Goal: Navigation & Orientation: Understand site structure

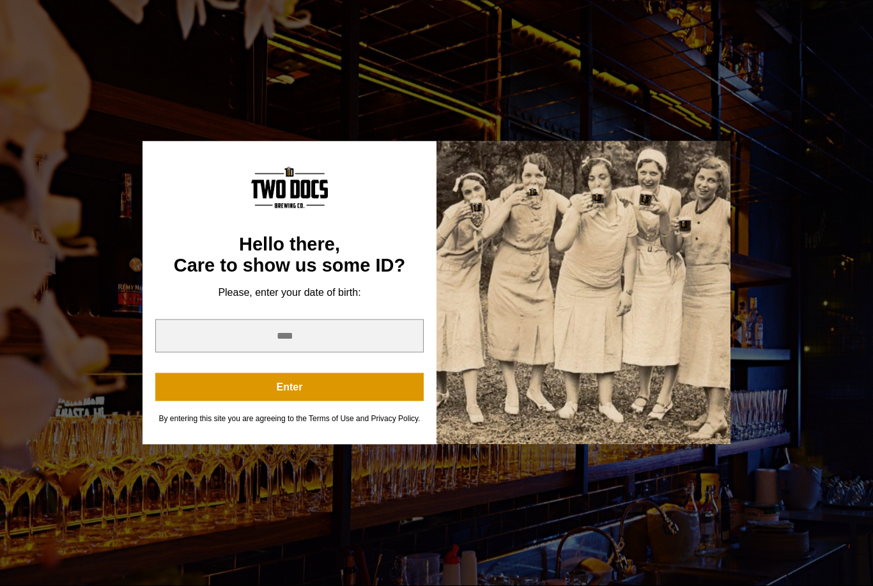
scroll to position [326, 0]
click at [286, 353] on input "year" at bounding box center [289, 336] width 269 height 33
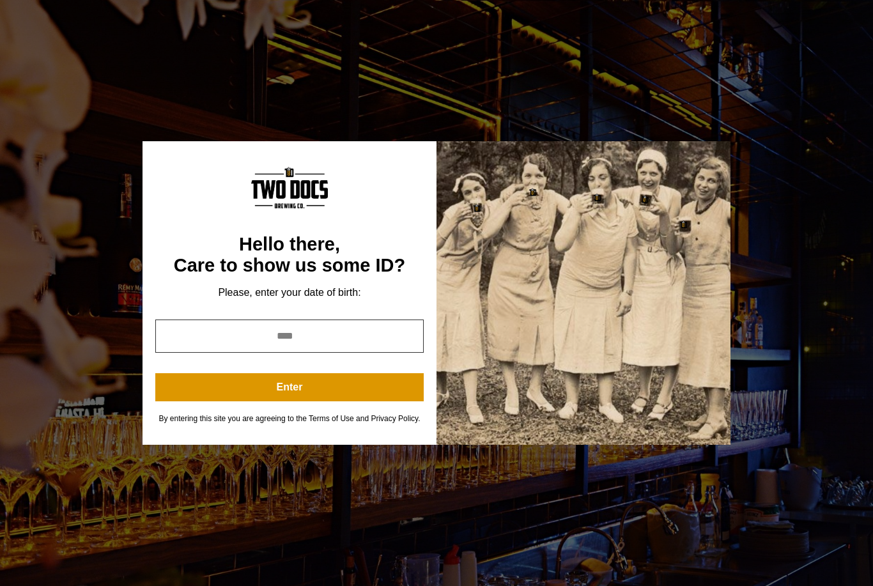
type input "****"
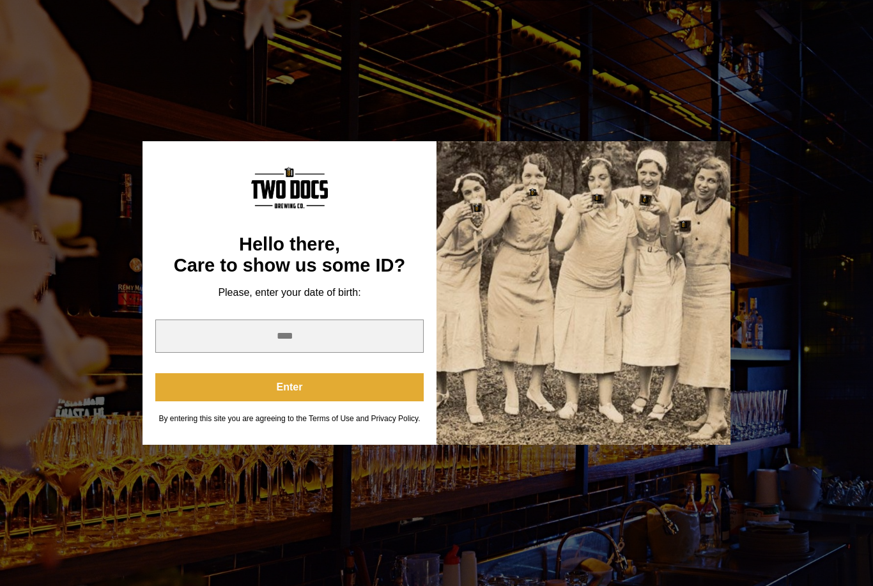
click at [251, 398] on button "Enter" at bounding box center [289, 387] width 269 height 28
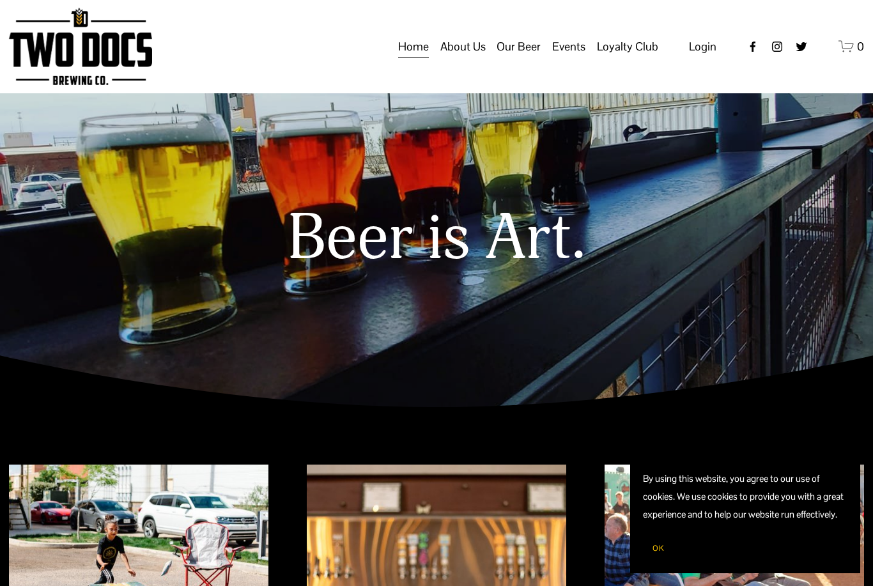
scroll to position [0, 0]
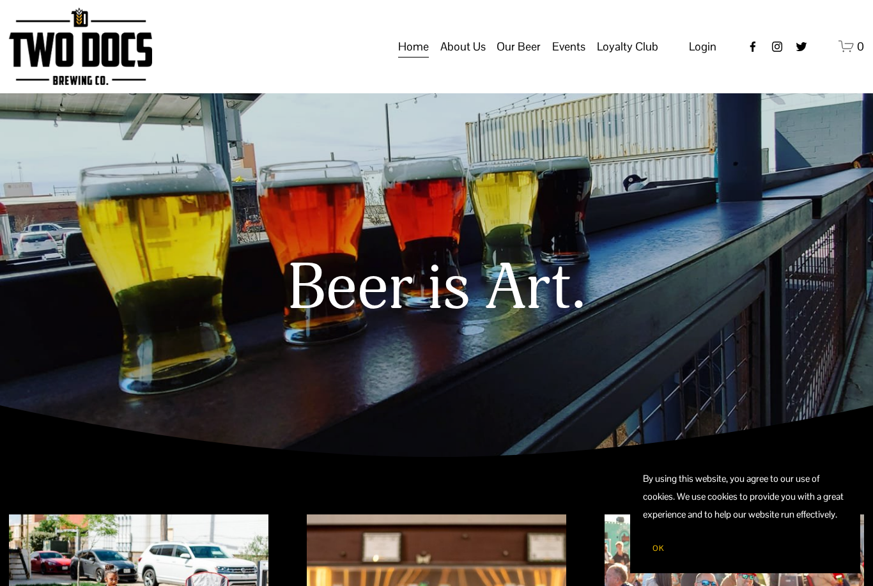
click at [0, 0] on span "Our Mission" at bounding box center [0, 0] width 0 height 0
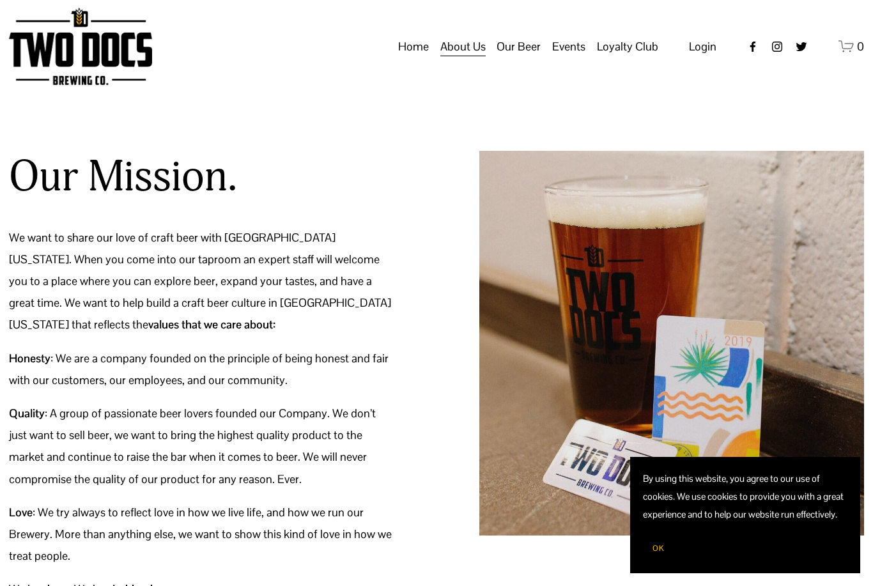
click at [564, 77] on div "Home About Us Our Mission" at bounding box center [334, 46] width 650 height 77
click at [0, 0] on span "Taproom Menu" at bounding box center [0, 0] width 0 height 0
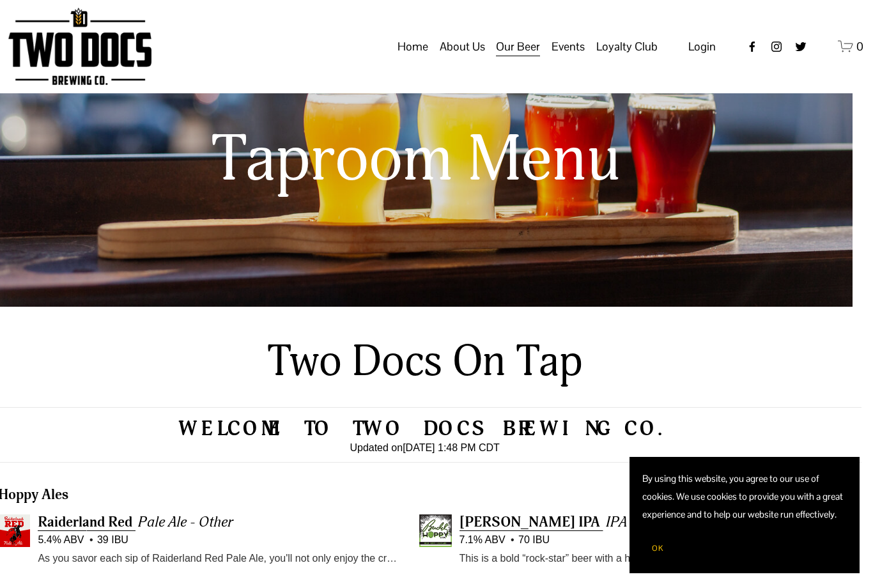
scroll to position [0, 20]
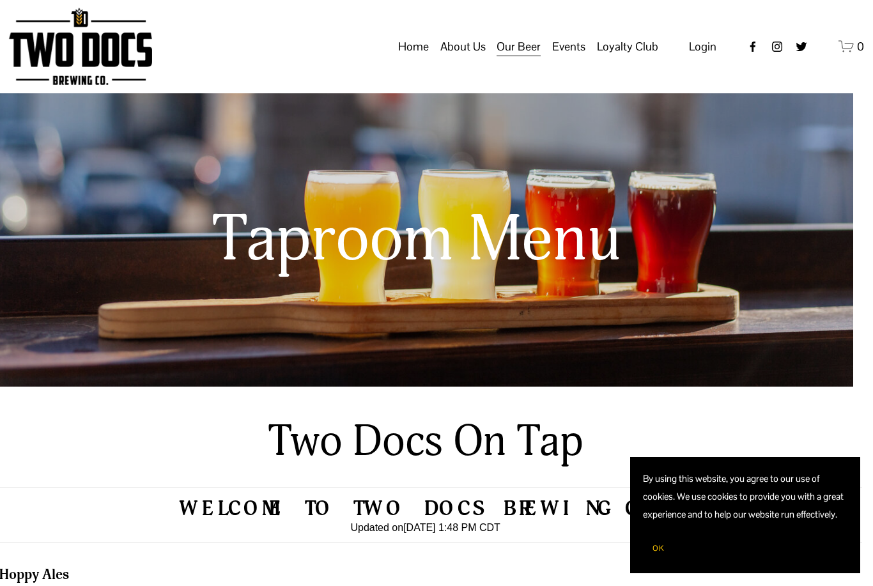
click at [0, 0] on span "Private Events" at bounding box center [0, 0] width 0 height 0
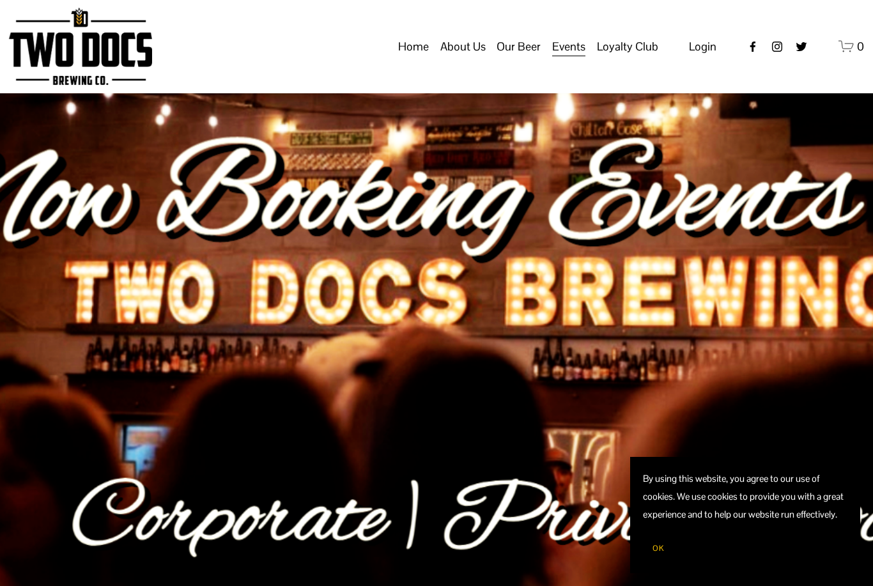
click at [0, 0] on span "Distribution Map" at bounding box center [0, 0] width 0 height 0
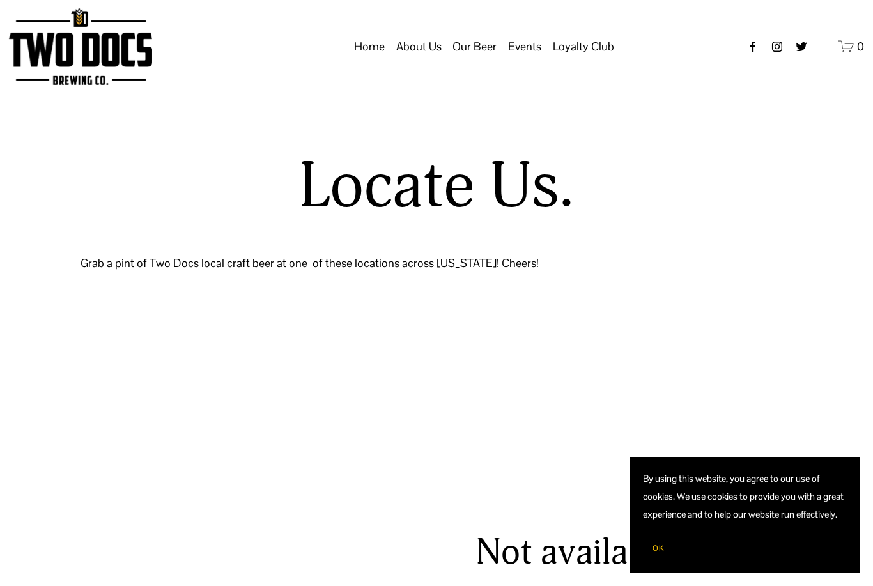
select select "**"
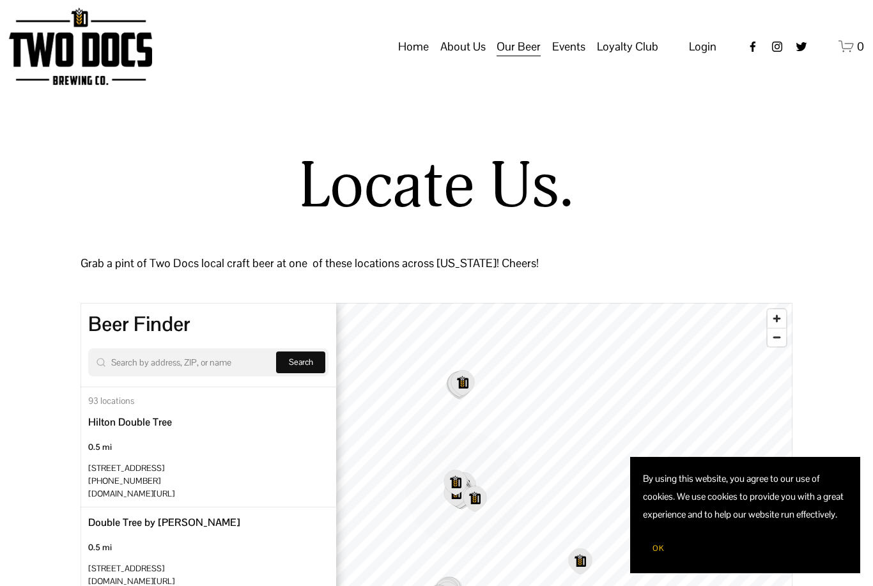
click at [416, 45] on link "Home" at bounding box center [413, 47] width 31 height 24
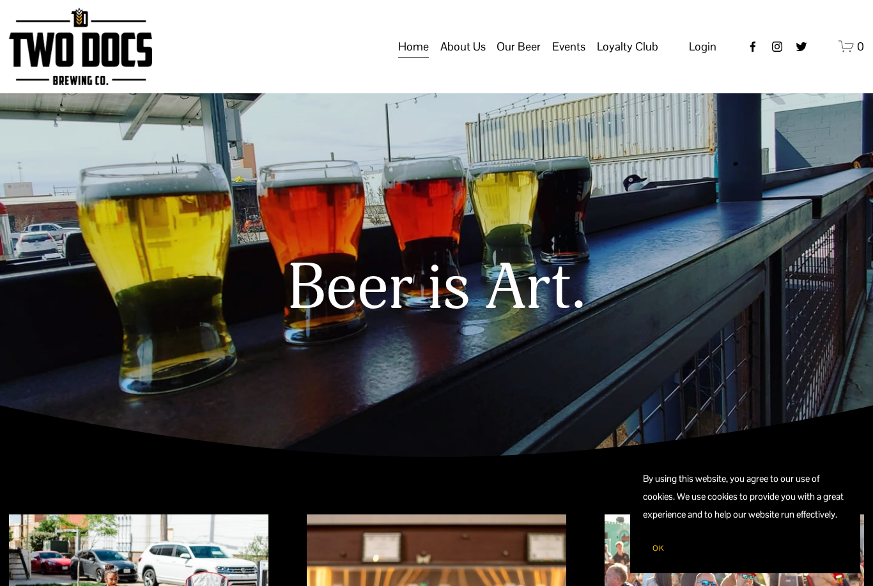
click at [0, 0] on span "Our Mission" at bounding box center [0, 0] width 0 height 0
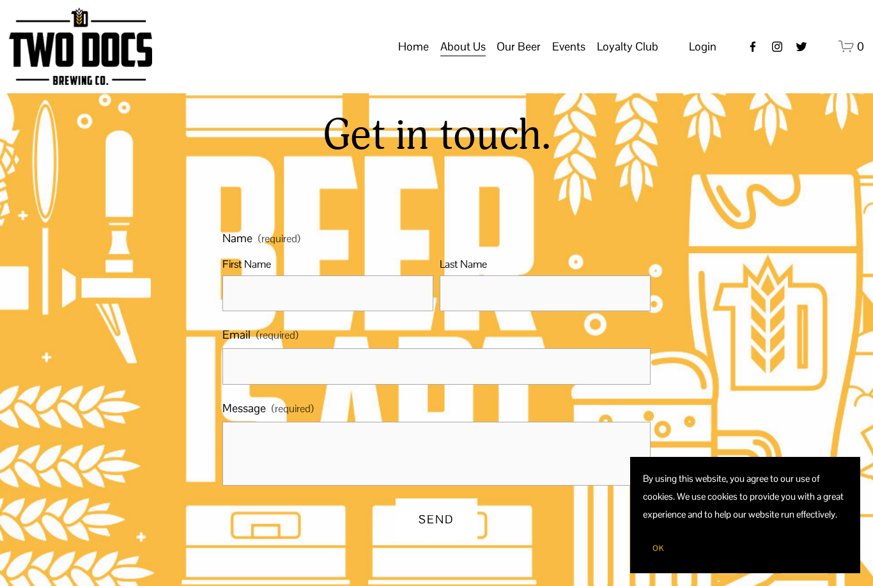
scroll to position [606, 0]
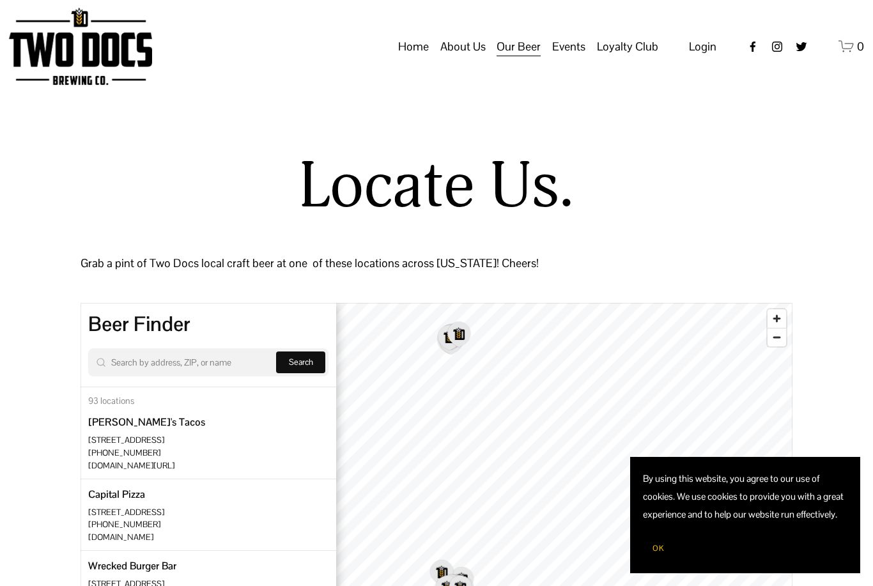
select select "**"
